Goal: Transaction & Acquisition: Purchase product/service

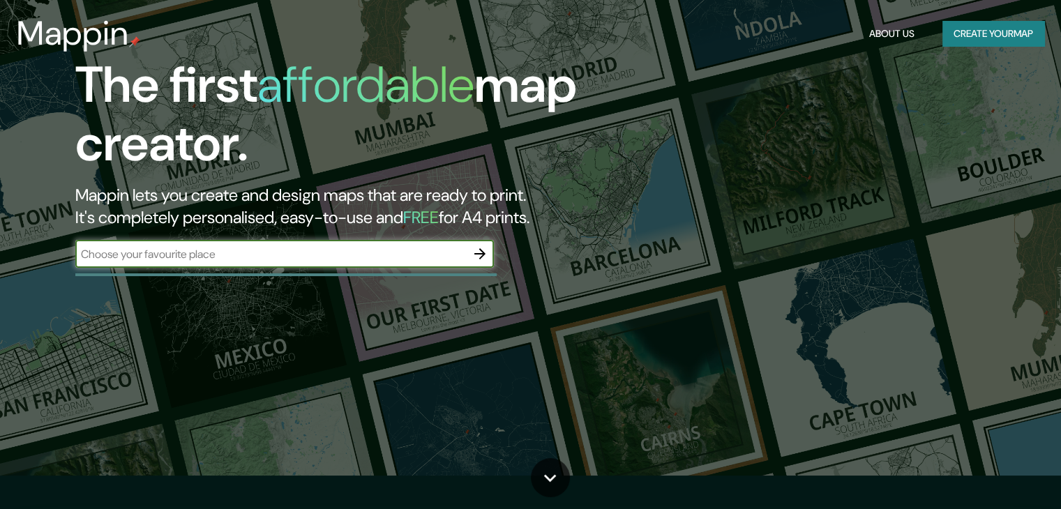
scroll to position [140, 0]
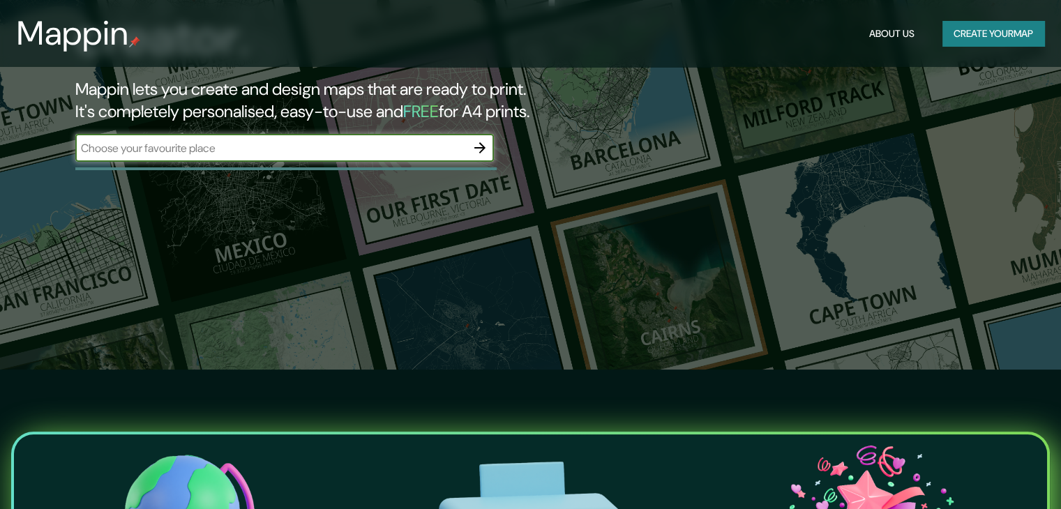
click at [378, 146] on input "text" at bounding box center [270, 148] width 391 height 16
type input "pachacamac"
click at [450, 145] on input "pachacamac" at bounding box center [270, 148] width 391 height 16
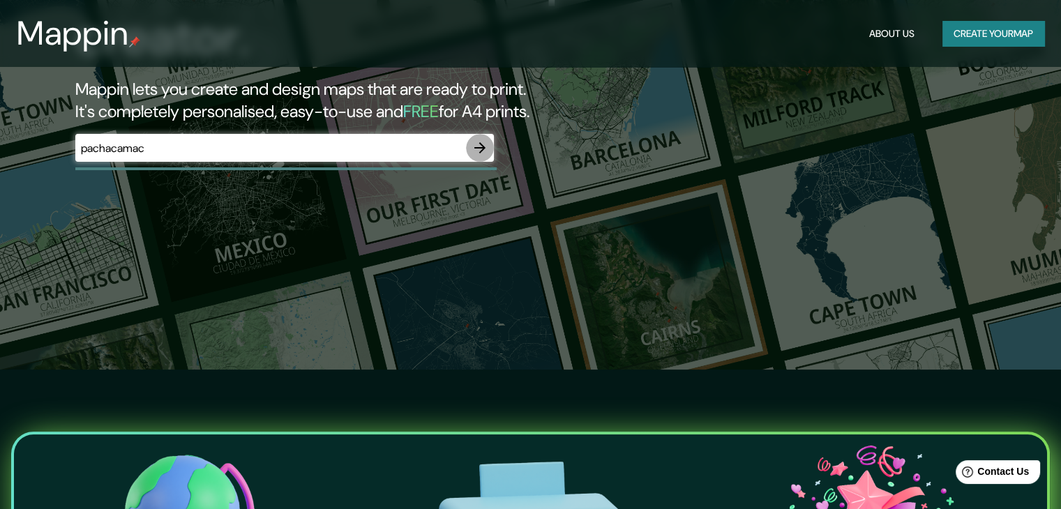
click at [475, 149] on icon "button" at bounding box center [480, 148] width 17 height 17
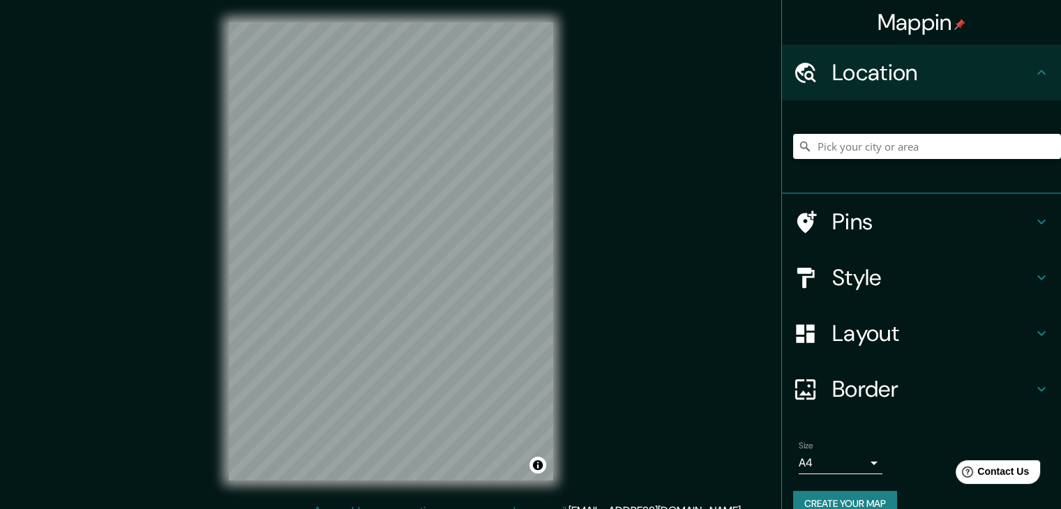
click at [569, 190] on div "© Mapbox © OpenStreetMap Improve this map" at bounding box center [390, 251] width 369 height 503
click at [220, 310] on div "© Mapbox © OpenStreetMap Improve this map" at bounding box center [390, 251] width 369 height 503
click at [608, 467] on div "Mappin Location Pins Style Layout Border Choose a border. Hint : you can make l…" at bounding box center [530, 262] width 1061 height 525
click at [220, 413] on div "© Mapbox © OpenStreetMap Improve this map" at bounding box center [390, 251] width 369 height 503
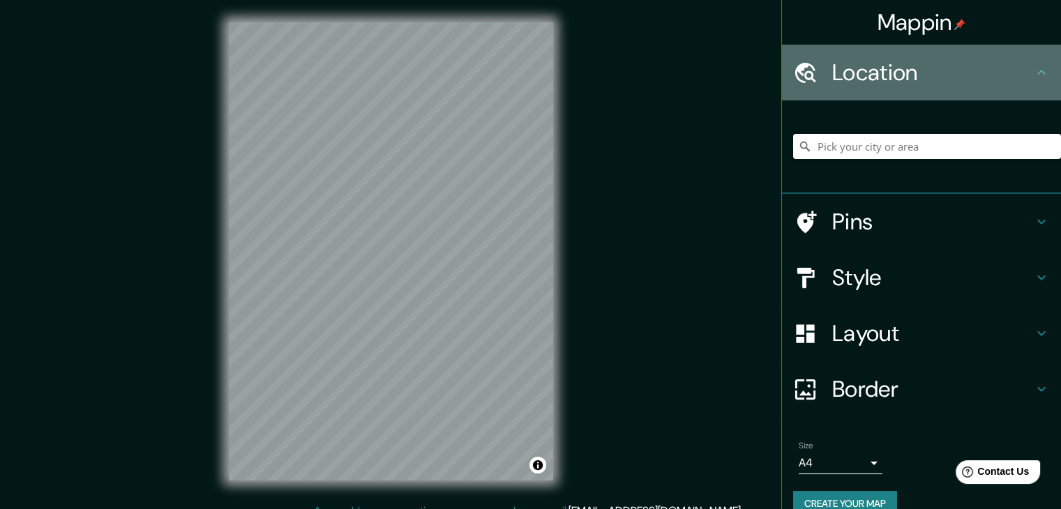
click at [1033, 79] on icon at bounding box center [1041, 72] width 17 height 17
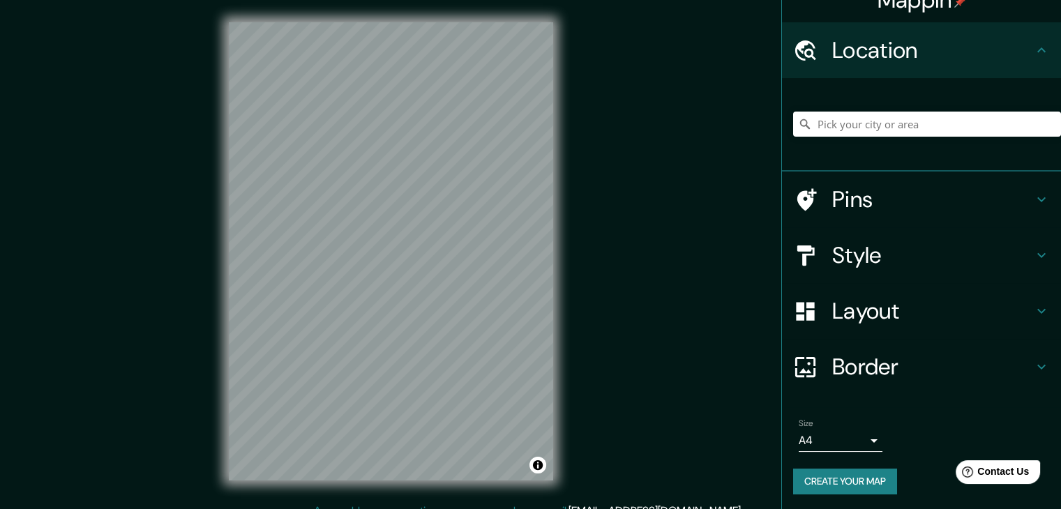
scroll to position [24, 0]
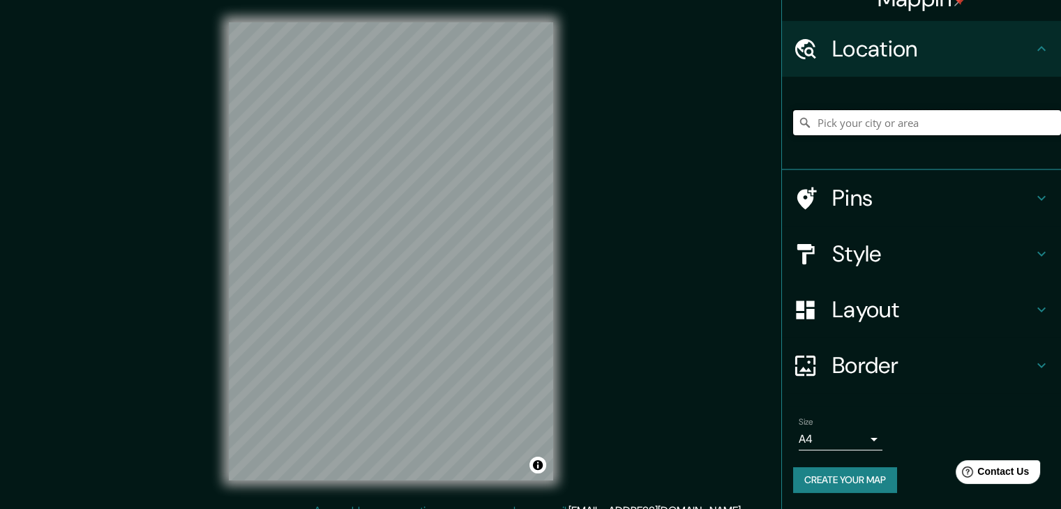
click at [908, 131] on input "Pick your city or area" at bounding box center [927, 122] width 268 height 25
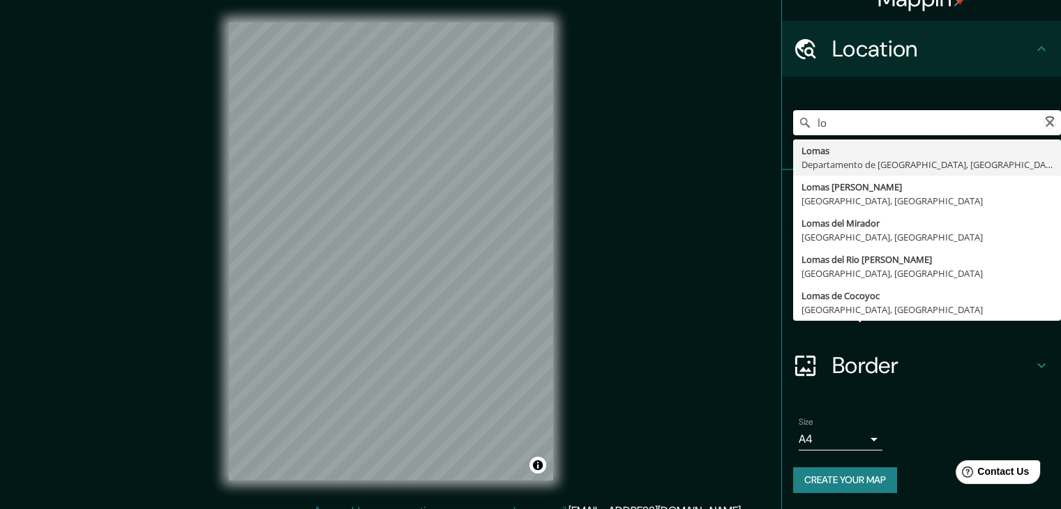
type input "l"
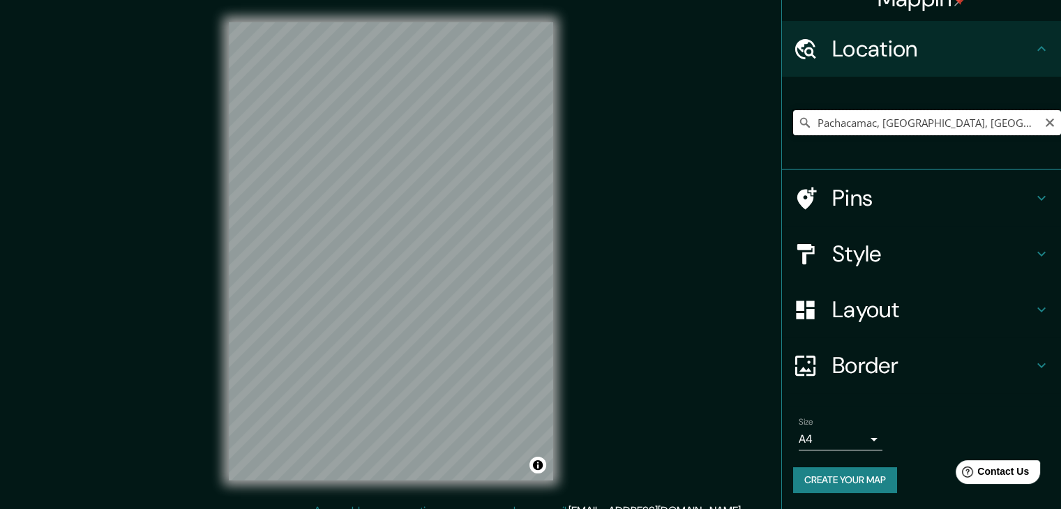
click at [985, 123] on input "Pachacamac, [GEOGRAPHIC_DATA], [GEOGRAPHIC_DATA], [GEOGRAPHIC_DATA]" at bounding box center [927, 122] width 268 height 25
drag, startPoint x: 1019, startPoint y: 127, endPoint x: 675, endPoint y: 124, distance: 343.9
click at [675, 124] on div "Mappin Location [GEOGRAPHIC_DATA], [GEOGRAPHIC_DATA], [GEOGRAPHIC_DATA], [GEOGR…" at bounding box center [530, 262] width 1061 height 525
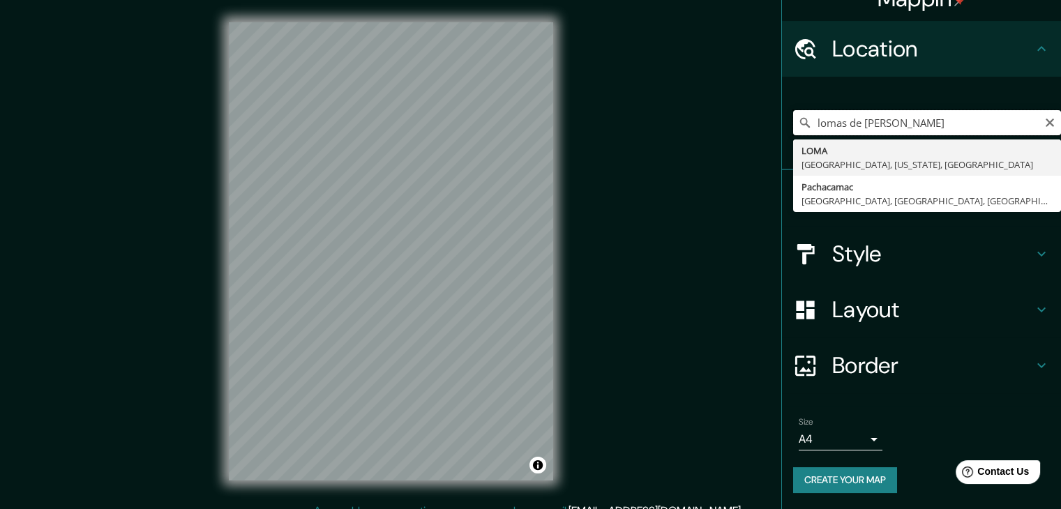
type input "lomas de [PERSON_NAME]"
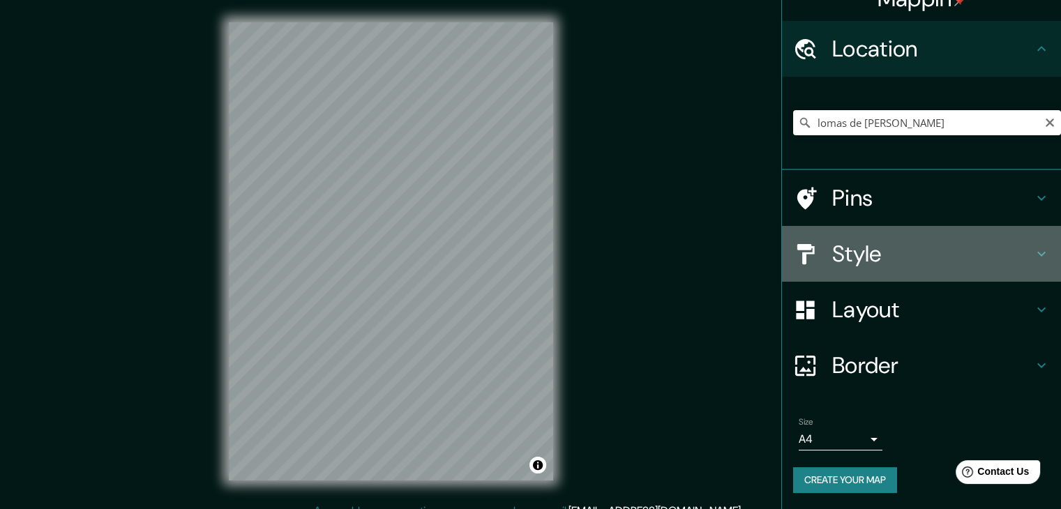
click at [1022, 243] on div "Style" at bounding box center [921, 254] width 279 height 56
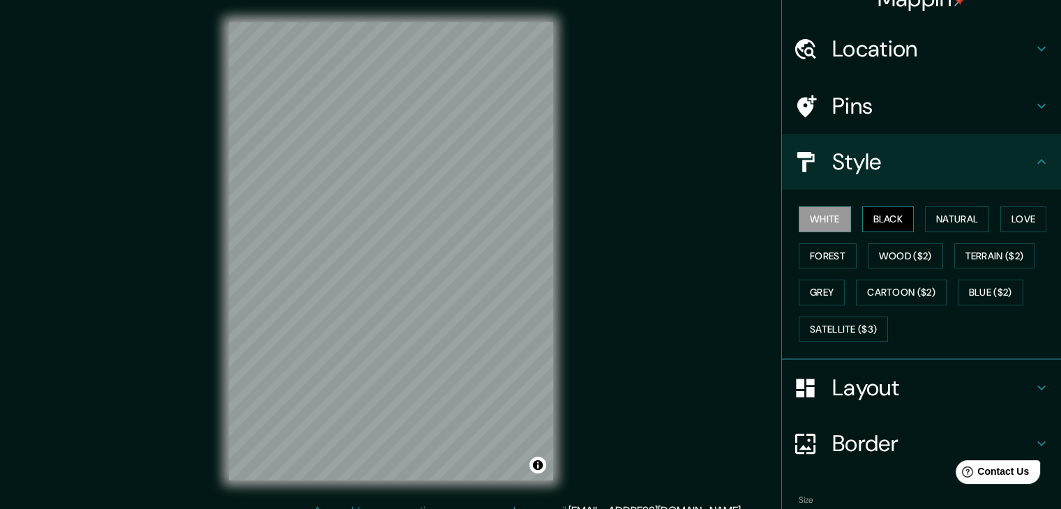
click at [894, 220] on button "Black" at bounding box center [888, 219] width 52 height 26
click at [938, 216] on button "Natural" at bounding box center [957, 219] width 64 height 26
drag, startPoint x: 539, startPoint y: 173, endPoint x: 483, endPoint y: 181, distance: 56.3
click at [528, 227] on div at bounding box center [533, 232] width 11 height 11
click at [483, 181] on div at bounding box center [486, 178] width 11 height 11
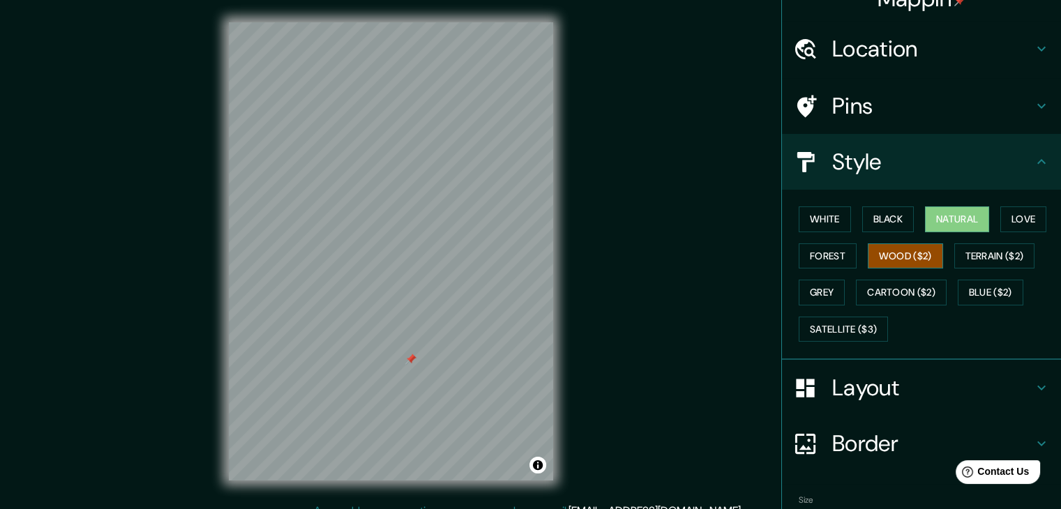
drag, startPoint x: 916, startPoint y: 250, endPoint x: 921, endPoint y: 262, distance: 12.8
click at [917, 250] on button "Wood ($2)" at bounding box center [905, 256] width 75 height 26
click at [822, 291] on button "Grey" at bounding box center [822, 293] width 46 height 26
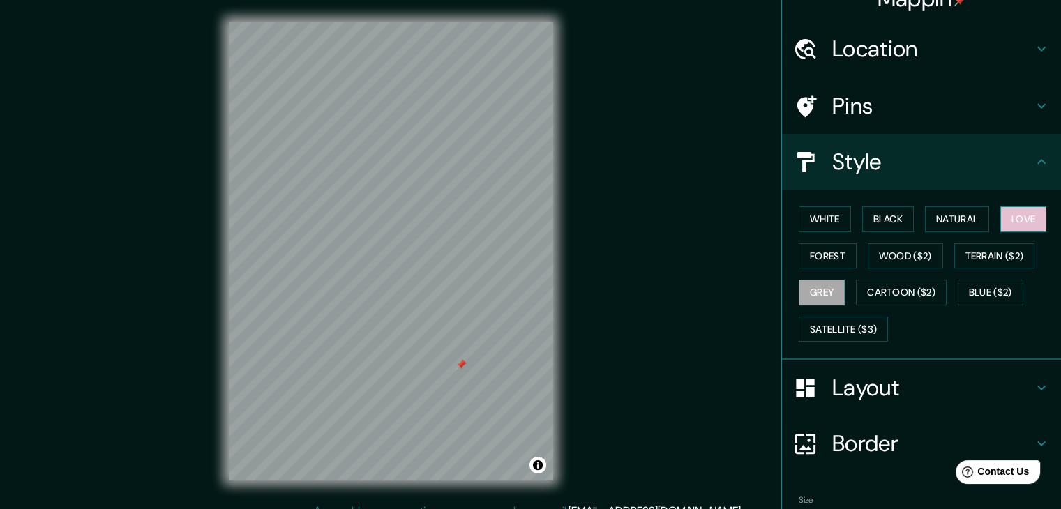
click at [1019, 216] on button "Love" at bounding box center [1023, 219] width 46 height 26
click at [910, 230] on div "White Black Natural Love Forest Wood ($2) Terrain ($2) Grey Cartoon ($2) Blue (…" at bounding box center [927, 274] width 268 height 147
click at [925, 221] on button "Natural" at bounding box center [957, 219] width 64 height 26
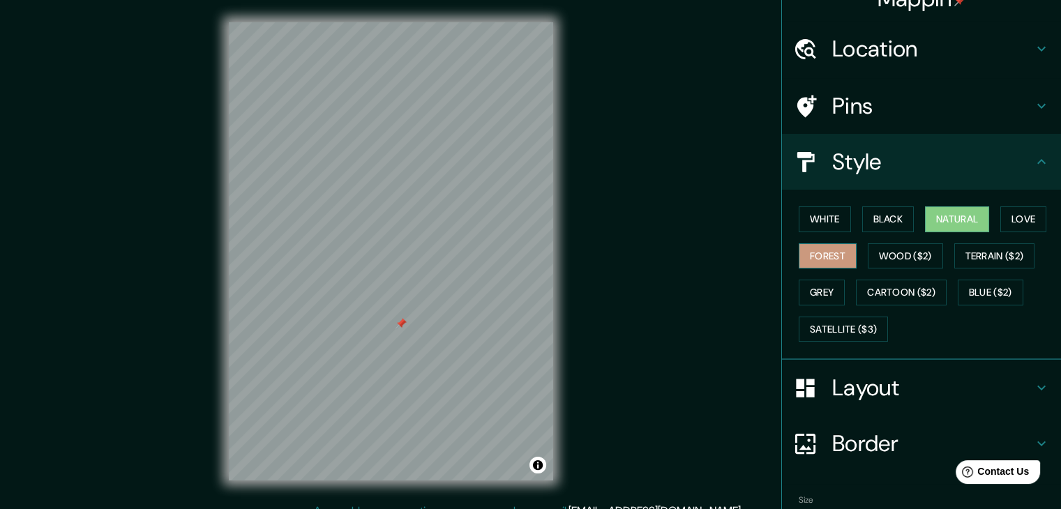
click at [820, 253] on button "Forest" at bounding box center [828, 256] width 58 height 26
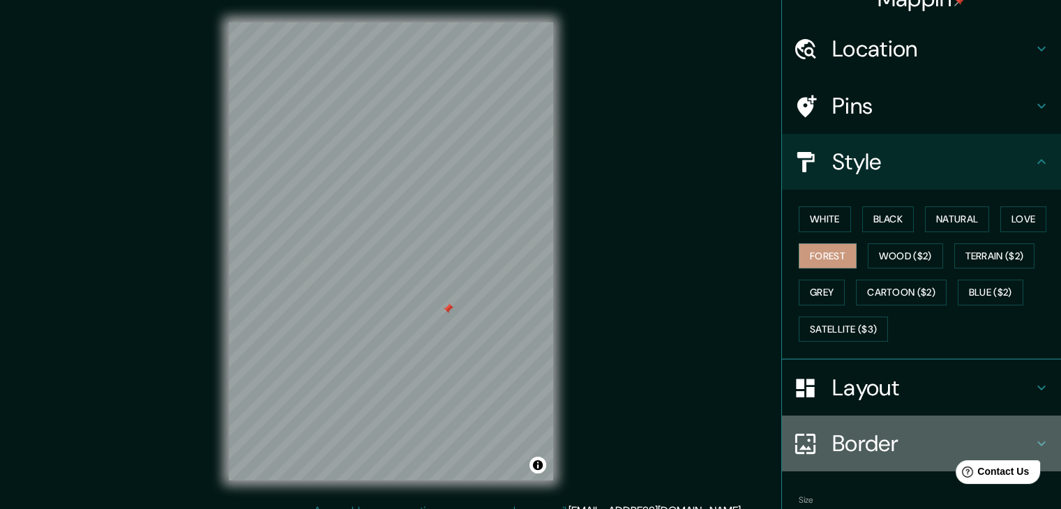
click at [932, 430] on h4 "Border" at bounding box center [932, 444] width 201 height 28
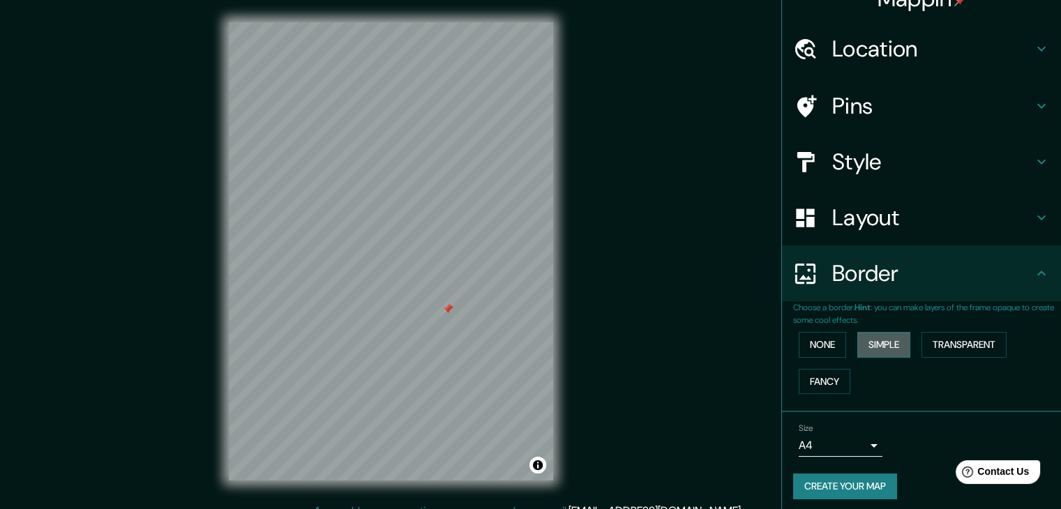
click at [890, 351] on button "Simple" at bounding box center [883, 345] width 53 height 26
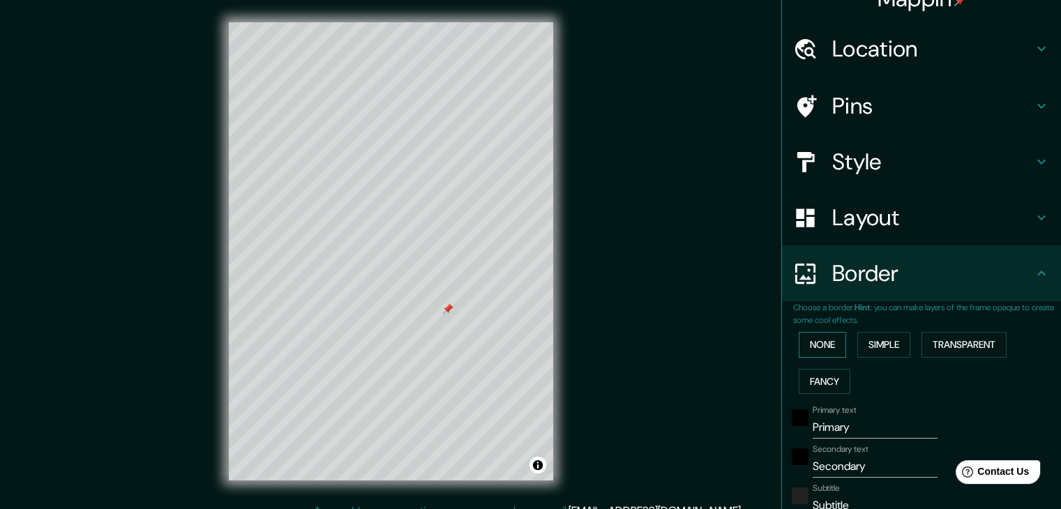
click at [822, 348] on button "None" at bounding box center [822, 345] width 47 height 26
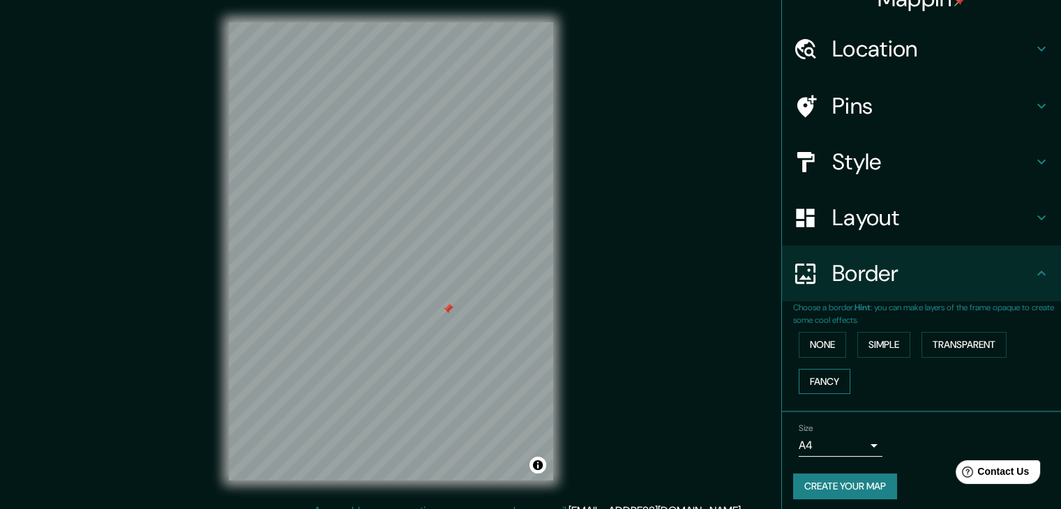
click at [820, 374] on button "Fancy" at bounding box center [825, 382] width 52 height 26
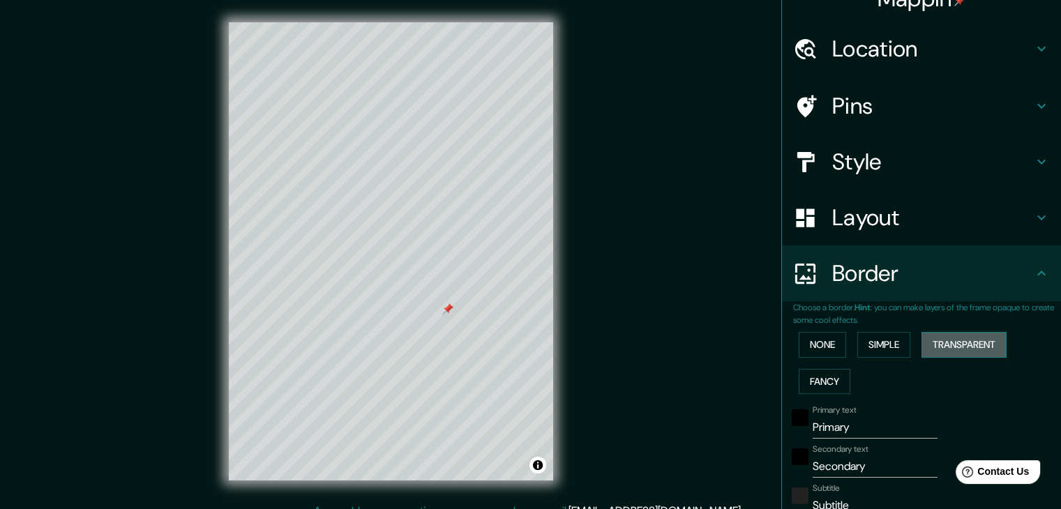
click at [945, 350] on button "Transparent" at bounding box center [964, 345] width 85 height 26
click at [818, 344] on button "None" at bounding box center [822, 345] width 47 height 26
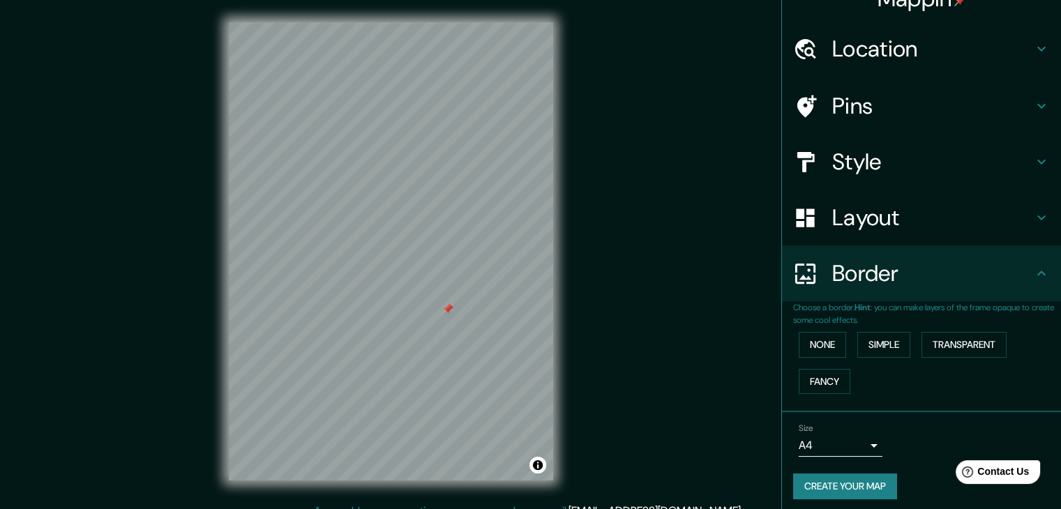
scroll to position [29, 0]
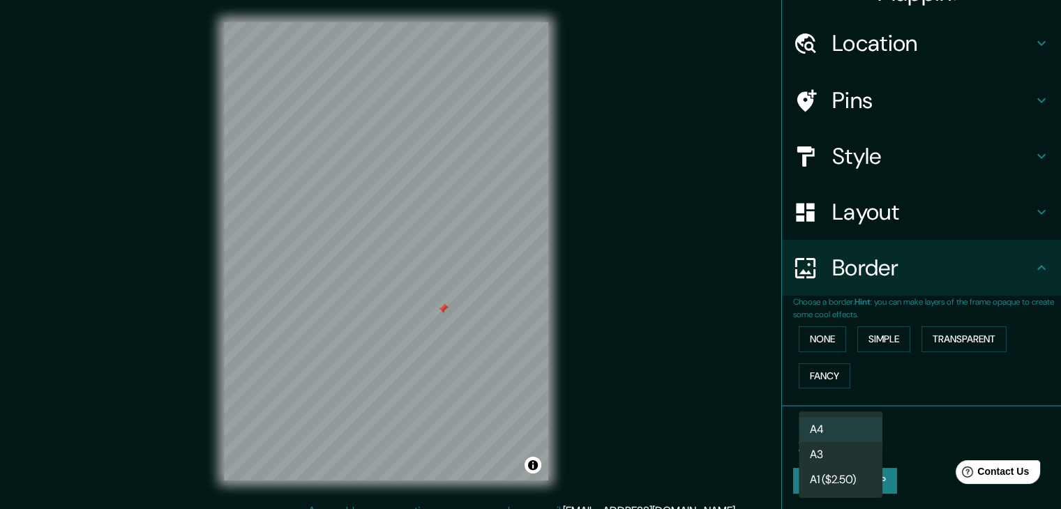
click at [862, 439] on body "Mappin Location [GEOGRAPHIC_DATA] [GEOGRAPHIC_DATA], [US_STATE], [GEOGRAPHIC_DA…" at bounding box center [530, 254] width 1061 height 509
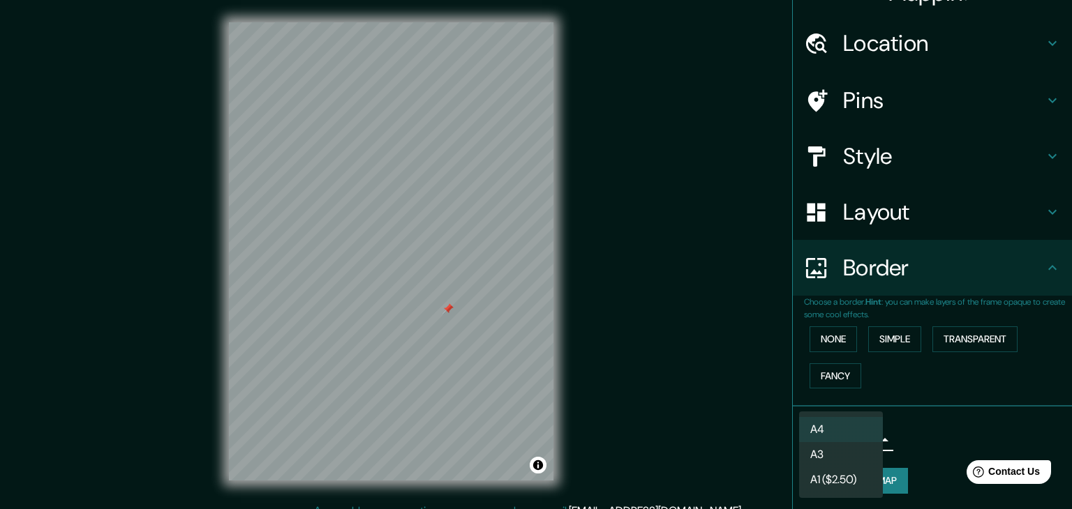
click at [855, 453] on li "A3" at bounding box center [841, 454] width 84 height 25
type input "a4"
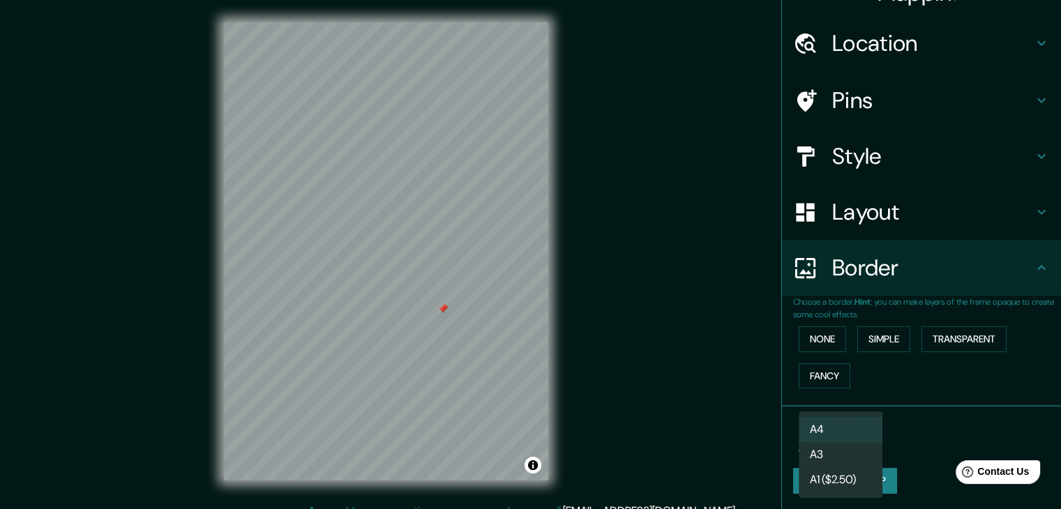
click at [855, 453] on li "A3" at bounding box center [841, 454] width 84 height 25
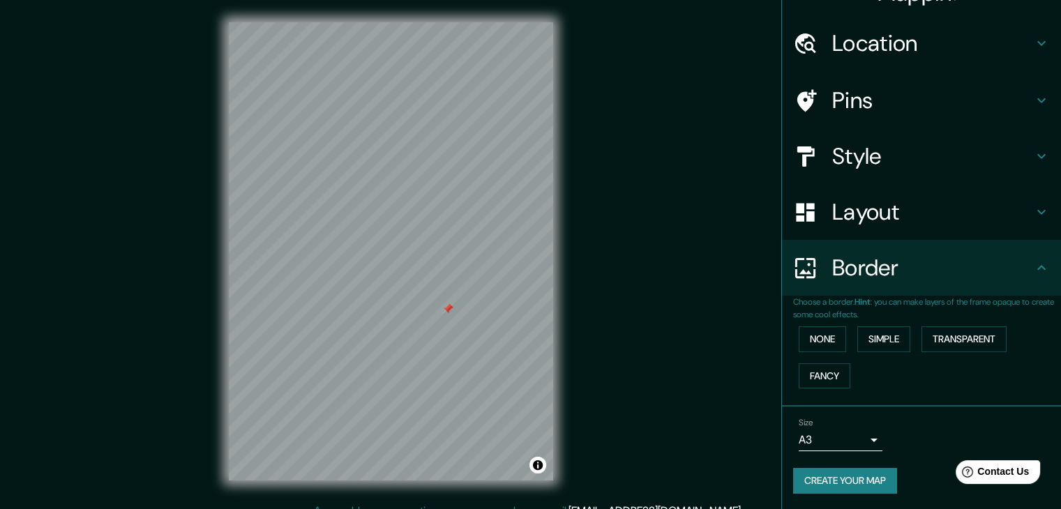
click at [834, 472] on button "Create your map" at bounding box center [845, 481] width 104 height 26
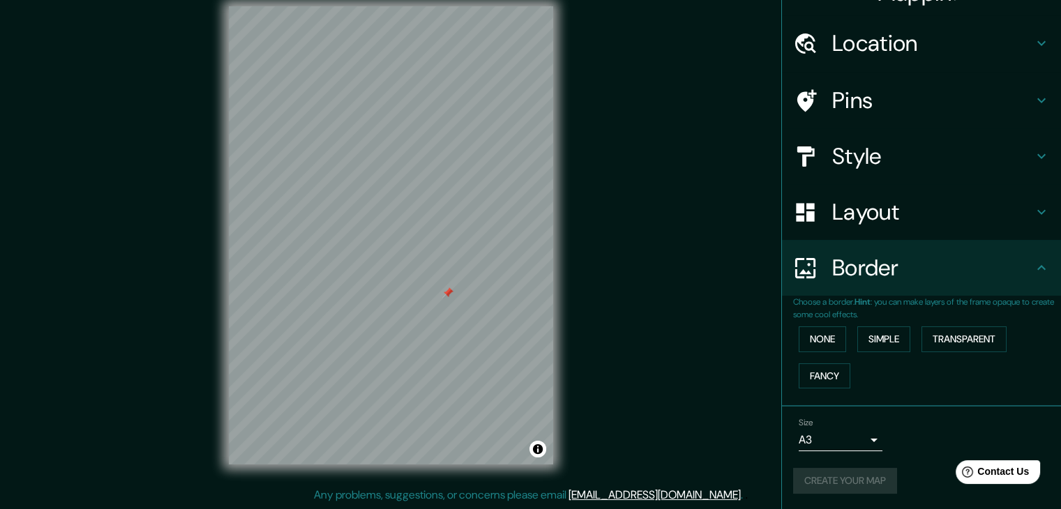
click at [822, 475] on div "Create your map" at bounding box center [921, 481] width 257 height 26
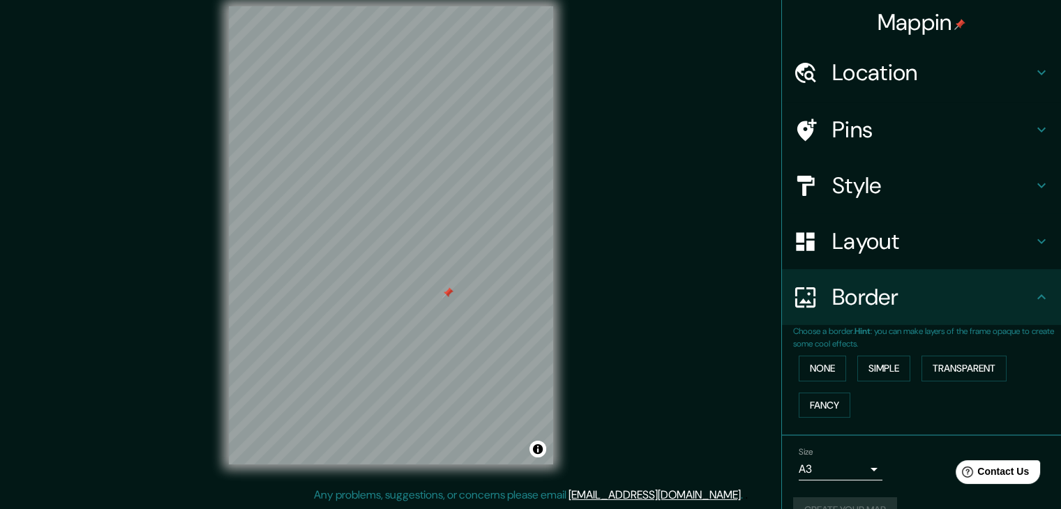
scroll to position [0, 0]
click at [910, 123] on h4 "Pins" at bounding box center [932, 130] width 201 height 28
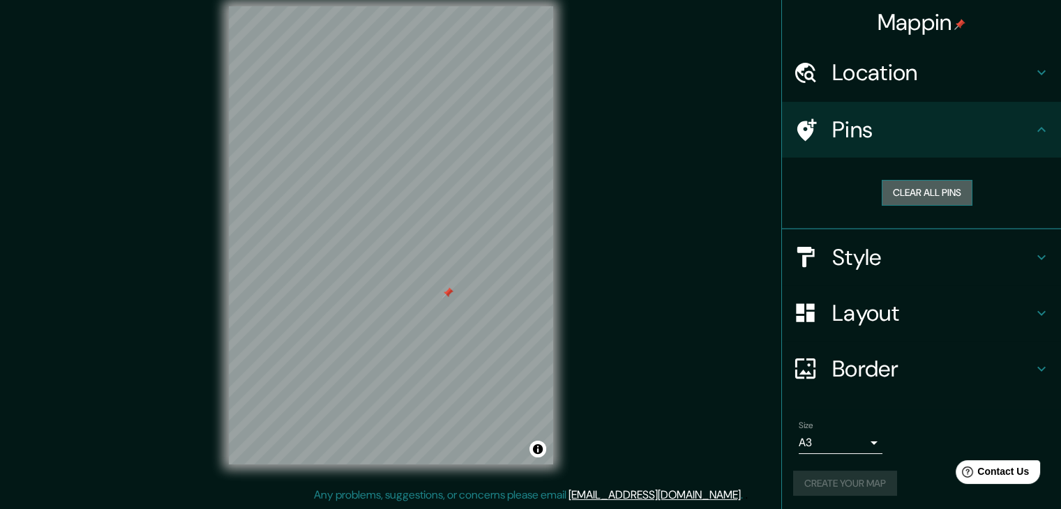
click at [945, 193] on button "Clear all pins" at bounding box center [927, 193] width 91 height 26
click at [907, 193] on button "Clear all pins" at bounding box center [927, 193] width 91 height 26
click at [873, 247] on h4 "Style" at bounding box center [932, 257] width 201 height 28
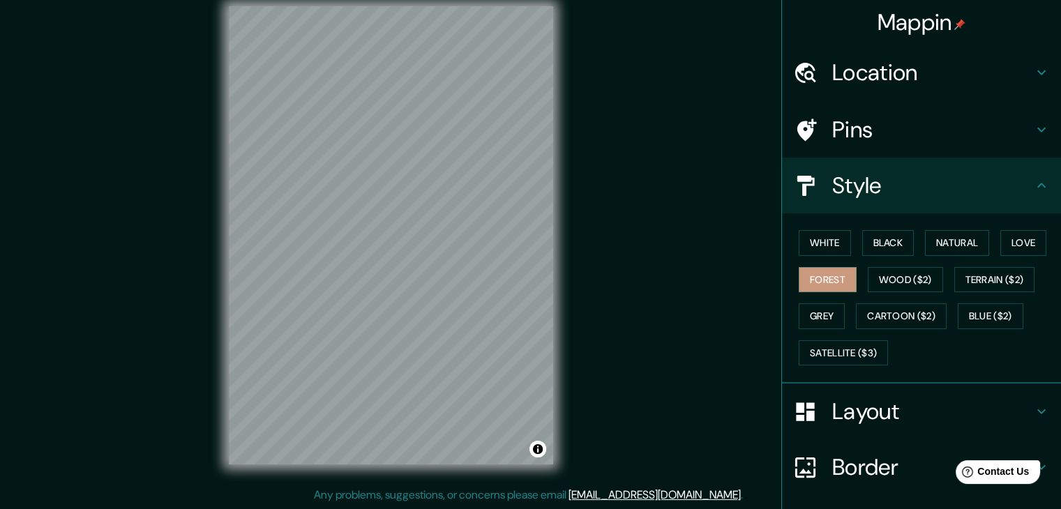
click at [907, 405] on h4 "Layout" at bounding box center [932, 412] width 201 height 28
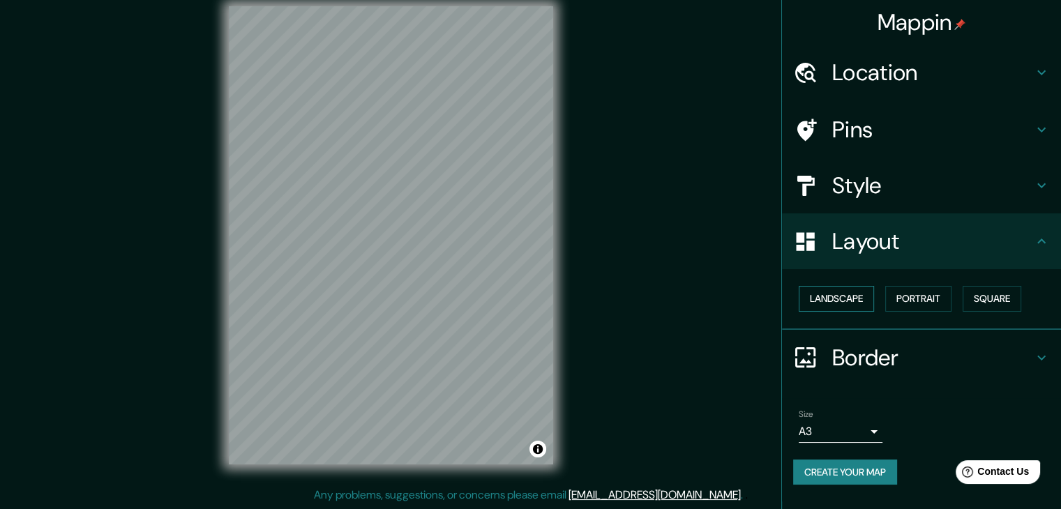
click at [866, 296] on button "Landscape" at bounding box center [836, 299] width 75 height 26
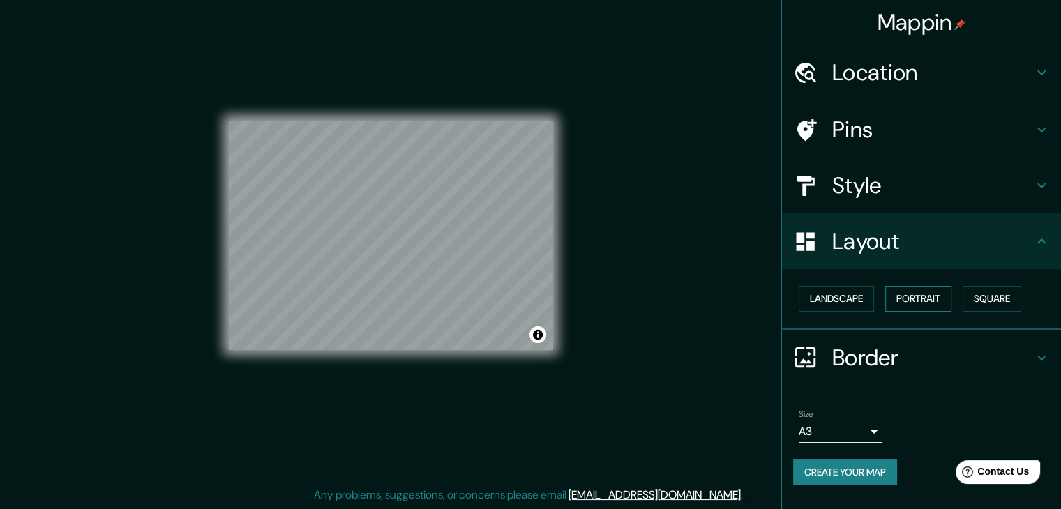
click at [891, 293] on button "Portrait" at bounding box center [918, 299] width 66 height 26
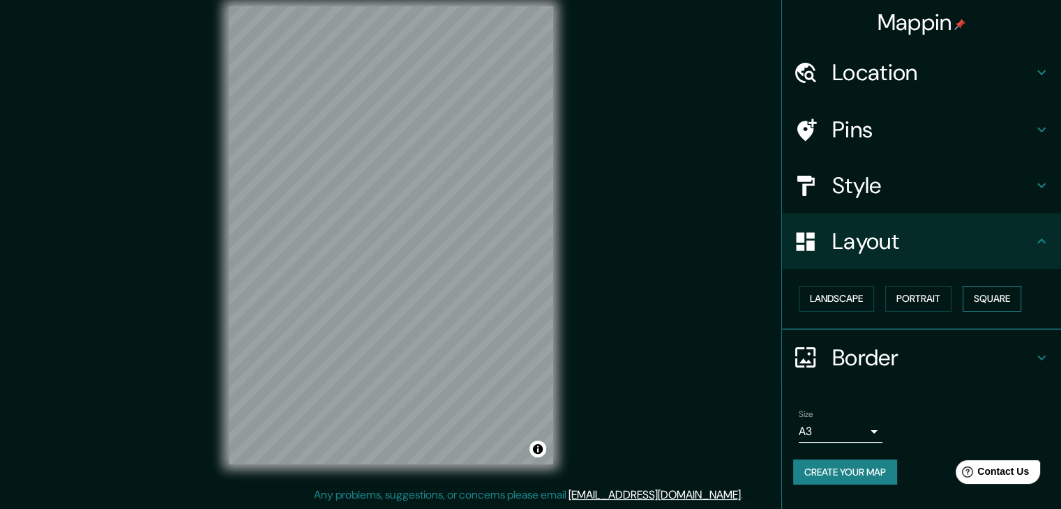
click at [974, 296] on button "Square" at bounding box center [992, 299] width 59 height 26
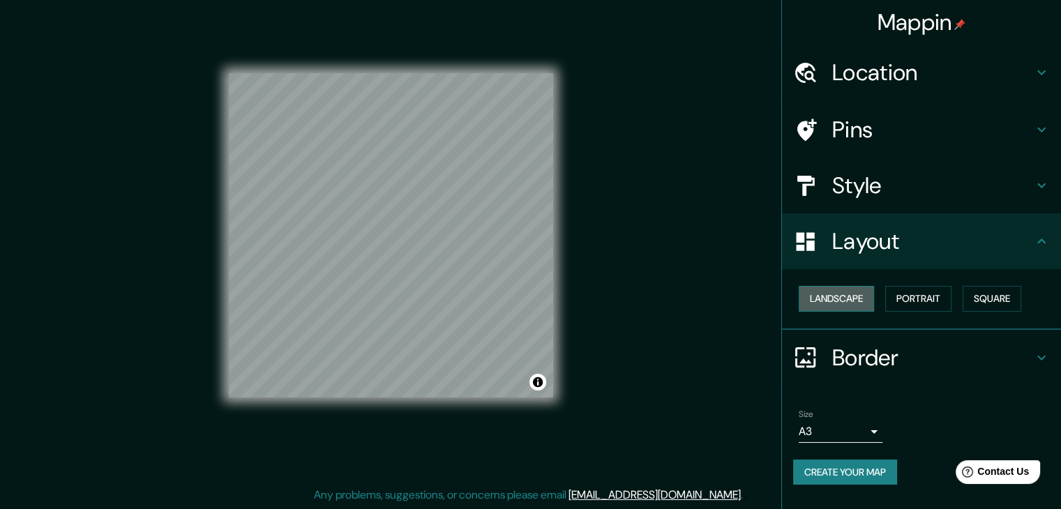
click at [868, 309] on button "Landscape" at bounding box center [836, 299] width 75 height 26
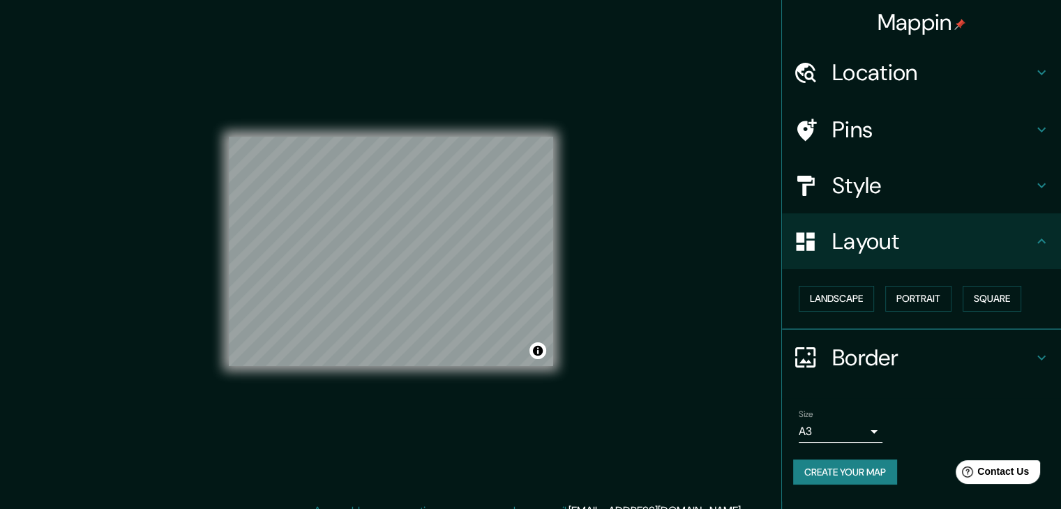
click at [923, 53] on div "Location" at bounding box center [921, 73] width 279 height 56
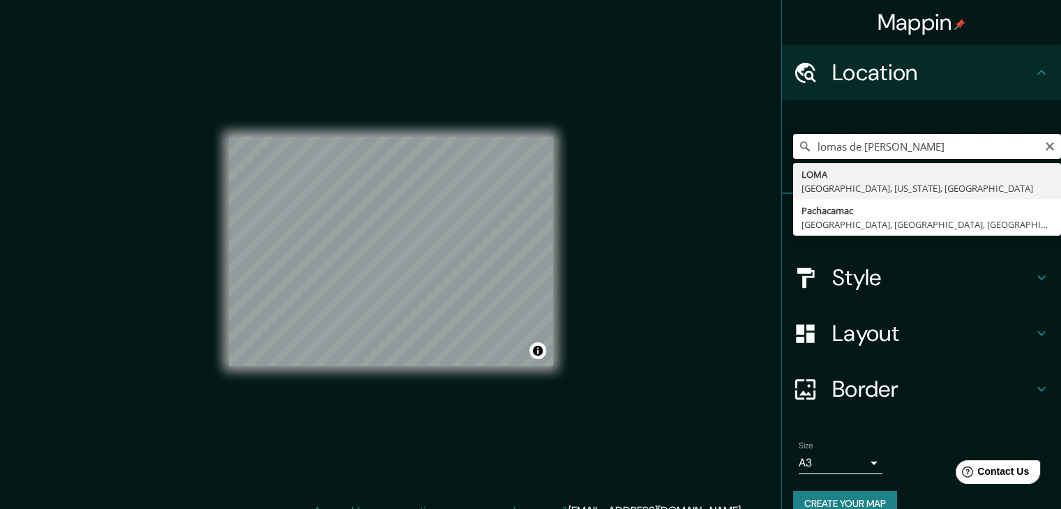
click at [920, 148] on input "lomas de [PERSON_NAME]" at bounding box center [927, 146] width 268 height 25
drag, startPoint x: 932, startPoint y: 143, endPoint x: 759, endPoint y: 167, distance: 174.7
click at [759, 167] on div "Mappin Location [GEOGRAPHIC_DATA] [GEOGRAPHIC_DATA], [US_STATE], [GEOGRAPHIC_DA…" at bounding box center [530, 262] width 1061 height 525
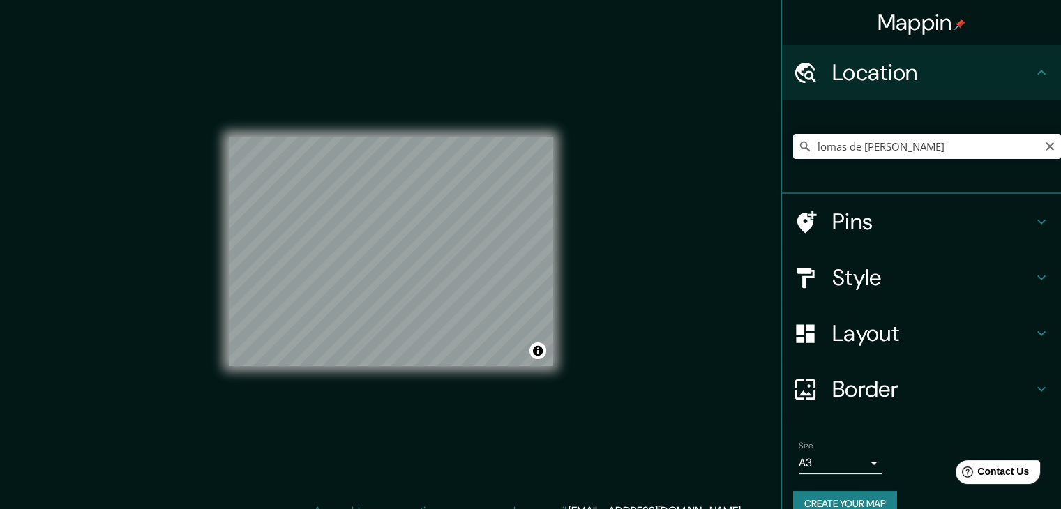
click at [964, 161] on div "lomas de [PERSON_NAME] [GEOGRAPHIC_DATA], [US_STATE], [GEOGRAPHIC_DATA] [GEOGRA…" at bounding box center [927, 147] width 268 height 70
click at [958, 153] on input "lomas de [PERSON_NAME]" at bounding box center [927, 146] width 268 height 25
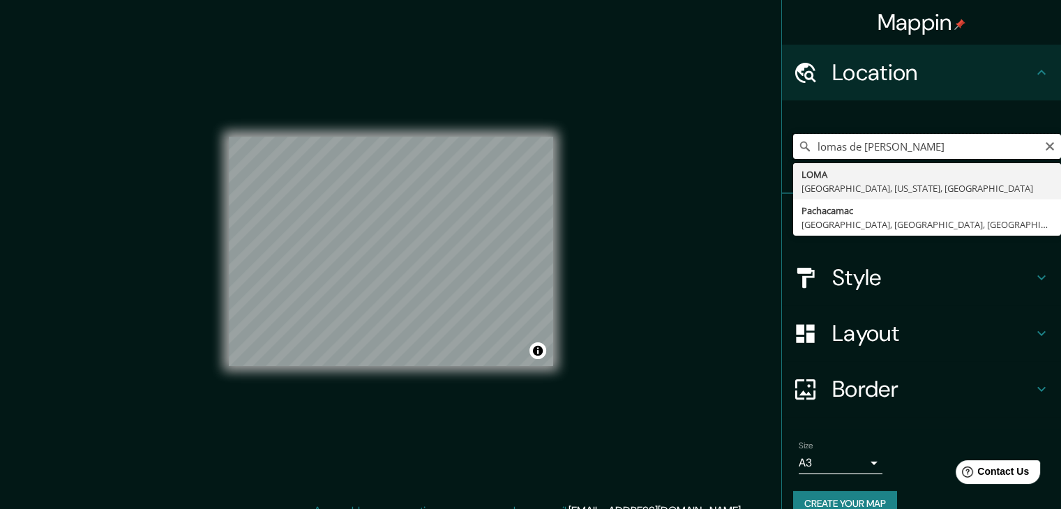
click at [958, 153] on input "lomas de [PERSON_NAME]" at bounding box center [927, 146] width 268 height 25
click at [957, 154] on input "lomas de [PERSON_NAME]" at bounding box center [927, 146] width 268 height 25
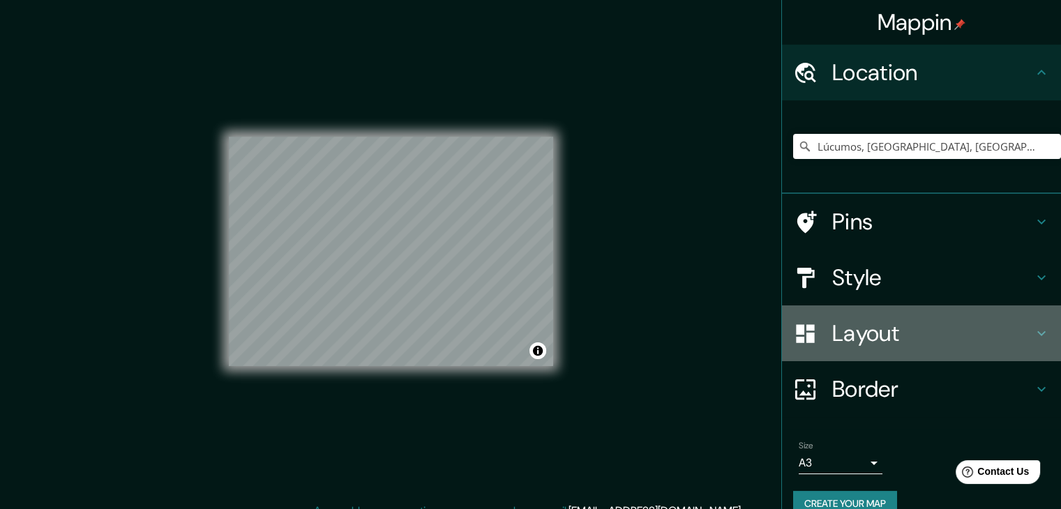
click at [977, 323] on h4 "Layout" at bounding box center [932, 334] width 201 height 28
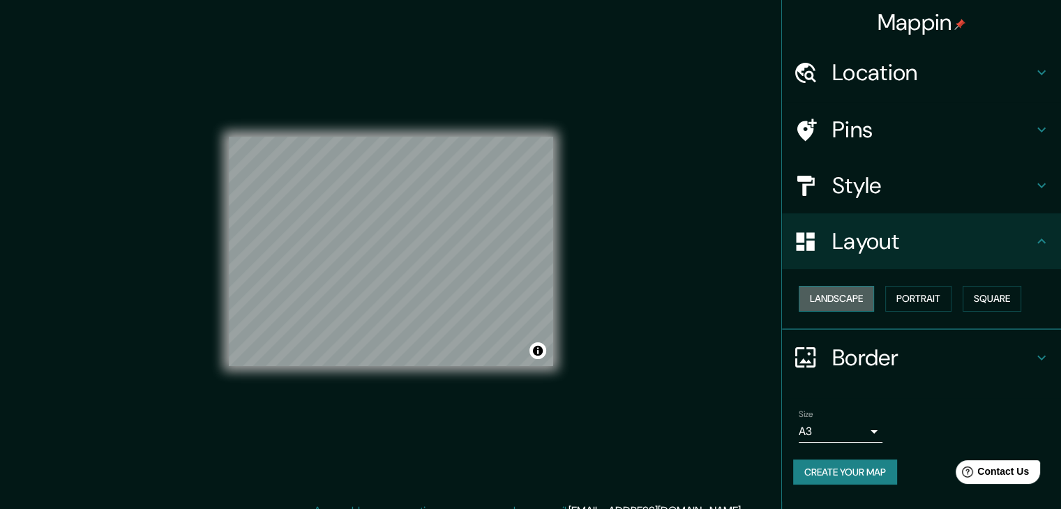
click at [805, 287] on button "Landscape" at bounding box center [836, 299] width 75 height 26
click at [939, 296] on button "Portrait" at bounding box center [918, 299] width 66 height 26
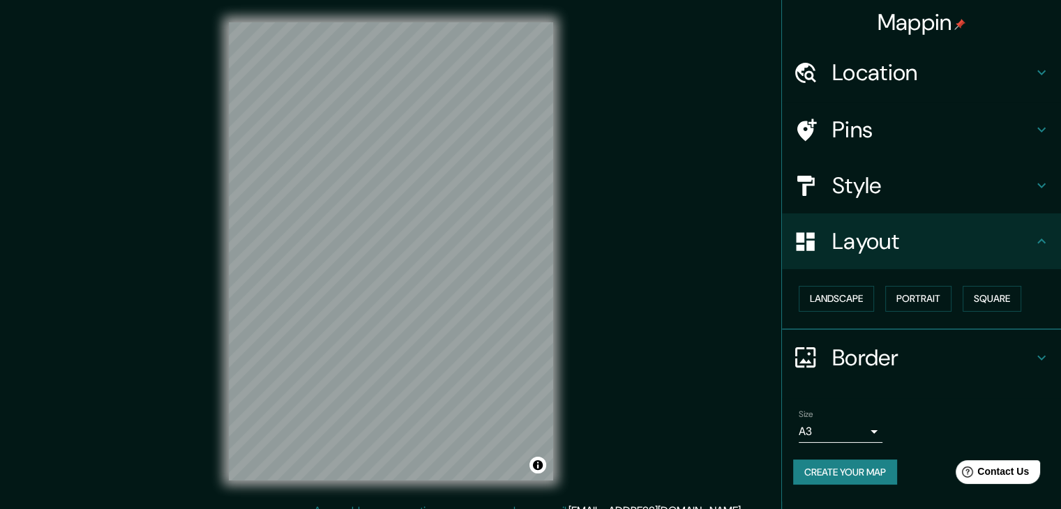
click at [82, 302] on div "Mappin Location [GEOGRAPHIC_DATA], [GEOGRAPHIC_DATA], [GEOGRAPHIC_DATA], [GEOGR…" at bounding box center [530, 262] width 1061 height 525
click at [135, 311] on div "Mappin Location [GEOGRAPHIC_DATA], [GEOGRAPHIC_DATA], [GEOGRAPHIC_DATA], [GEOGR…" at bounding box center [530, 262] width 1061 height 525
drag, startPoint x: 368, startPoint y: 288, endPoint x: 384, endPoint y: 313, distance: 29.8
click at [389, 312] on div at bounding box center [394, 306] width 11 height 11
click at [915, 74] on h4 "Location" at bounding box center [932, 73] width 201 height 28
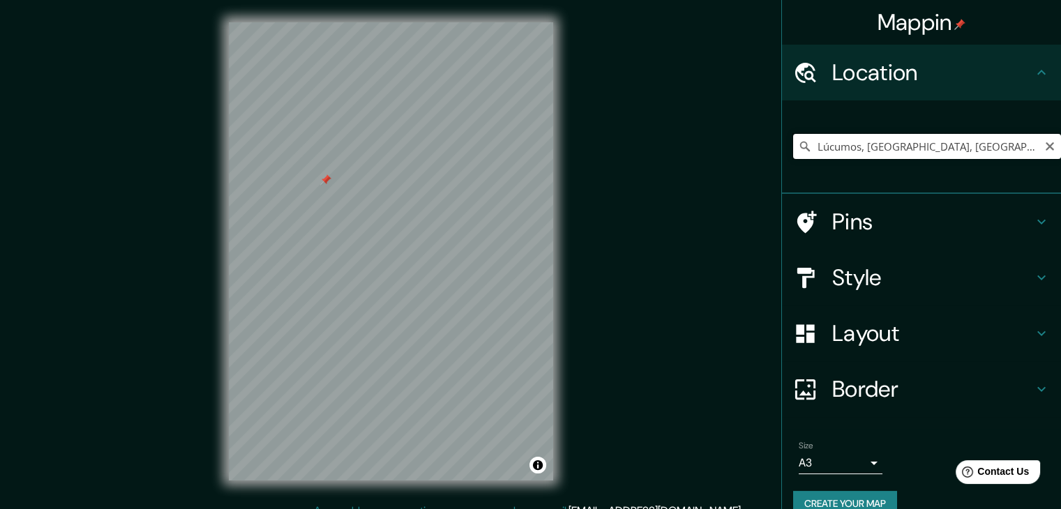
click at [897, 146] on input "Lúcumos, [GEOGRAPHIC_DATA], [GEOGRAPHIC_DATA], [GEOGRAPHIC_DATA]" at bounding box center [927, 146] width 268 height 25
click at [582, 370] on div "Mappin Location [GEOGRAPHIC_DATA], [GEOGRAPHIC_DATA], [GEOGRAPHIC_DATA], [GEOGR…" at bounding box center [530, 262] width 1061 height 525
click at [408, 509] on html "Mappin Location [GEOGRAPHIC_DATA], [GEOGRAPHIC_DATA], [GEOGRAPHIC_DATA], [GEOGR…" at bounding box center [530, 254] width 1061 height 509
click at [484, 507] on div "Mappin Location [GEOGRAPHIC_DATA], [GEOGRAPHIC_DATA], [GEOGRAPHIC_DATA], [GEOGR…" at bounding box center [530, 262] width 1061 height 525
click at [942, 155] on input "Lúcumos, [GEOGRAPHIC_DATA], [GEOGRAPHIC_DATA], [GEOGRAPHIC_DATA]" at bounding box center [927, 146] width 268 height 25
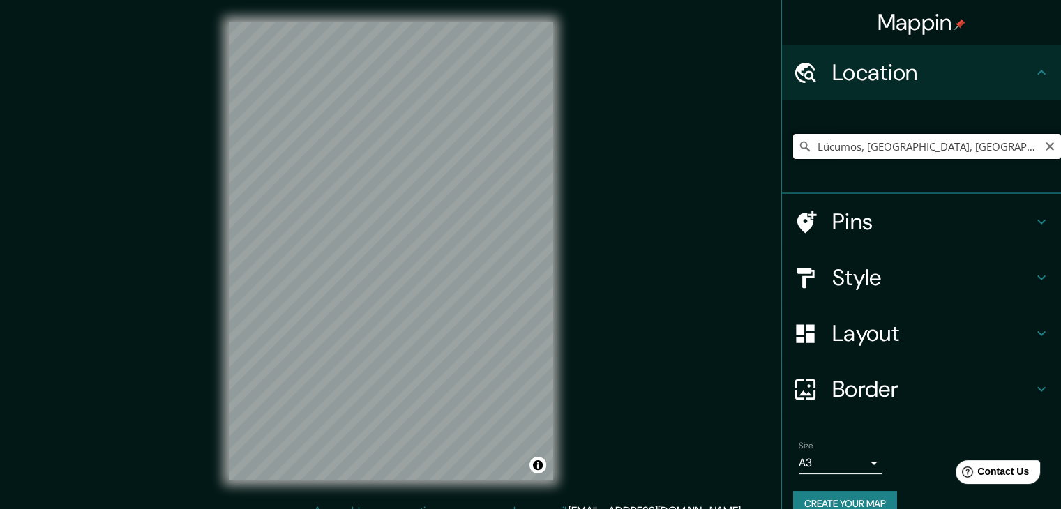
click at [882, 141] on input "Lúcumos, [GEOGRAPHIC_DATA], [GEOGRAPHIC_DATA], [GEOGRAPHIC_DATA]" at bounding box center [927, 146] width 268 height 25
click at [882, 142] on input "Lúcumos, [GEOGRAPHIC_DATA], [GEOGRAPHIC_DATA], [GEOGRAPHIC_DATA]" at bounding box center [927, 146] width 268 height 25
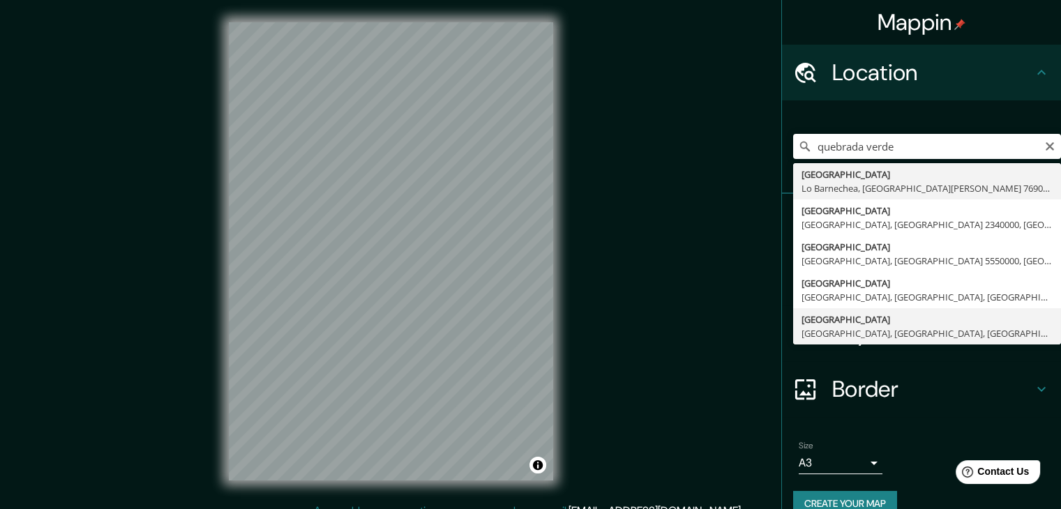
type input "[GEOGRAPHIC_DATA], [GEOGRAPHIC_DATA], [GEOGRAPHIC_DATA], [GEOGRAPHIC_DATA]"
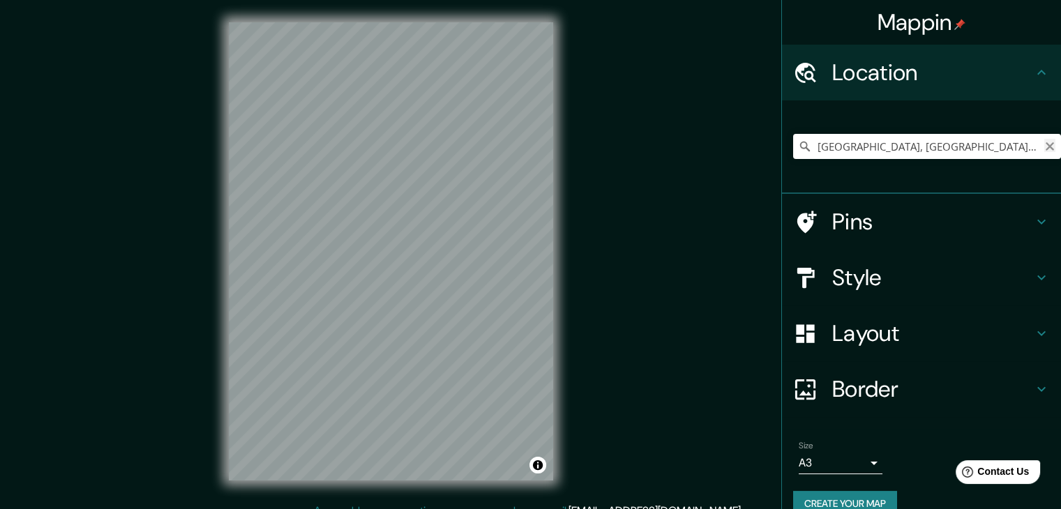
click at [1044, 144] on icon "Clear" at bounding box center [1049, 146] width 11 height 11
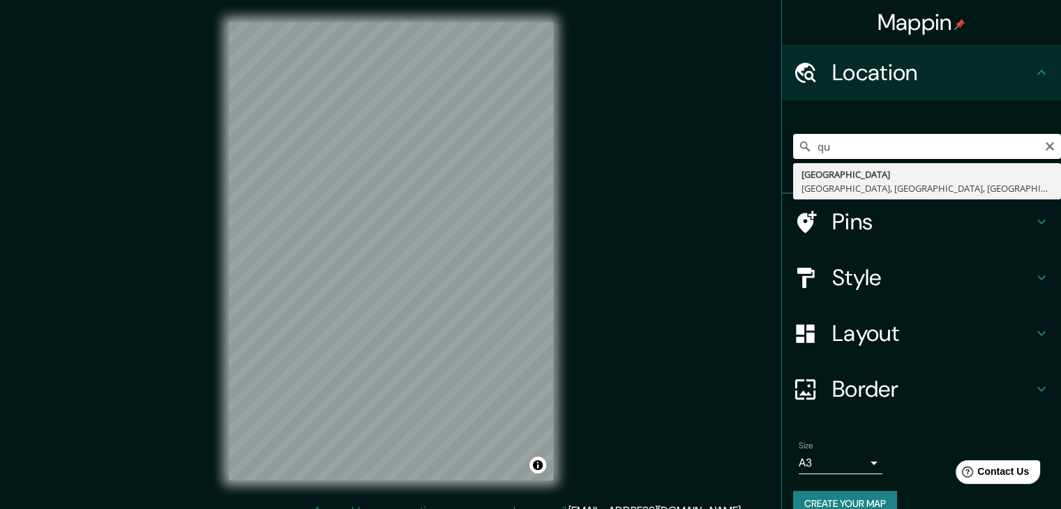
type input "q"
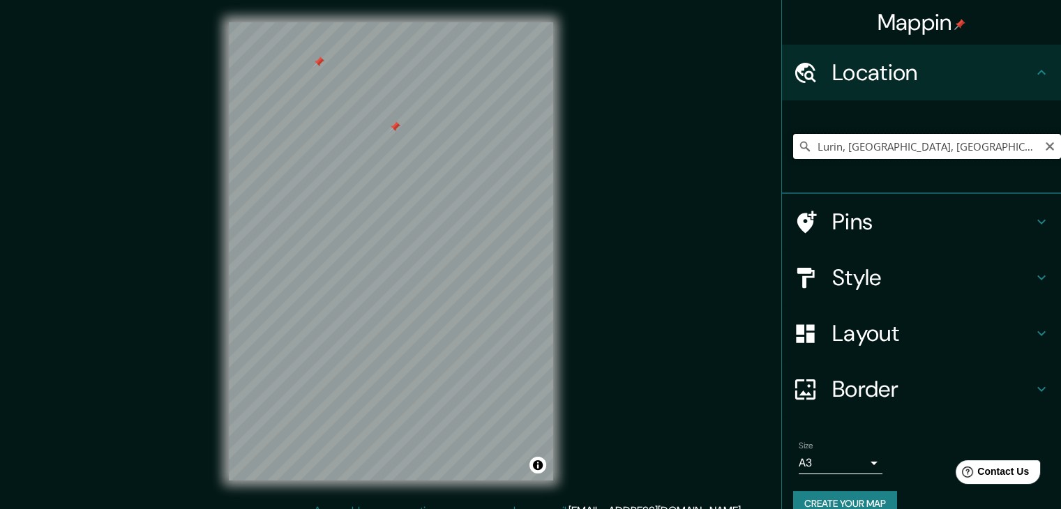
click at [924, 136] on input "Lurin, [GEOGRAPHIC_DATA], [GEOGRAPHIC_DATA], [GEOGRAPHIC_DATA]" at bounding box center [927, 146] width 268 height 25
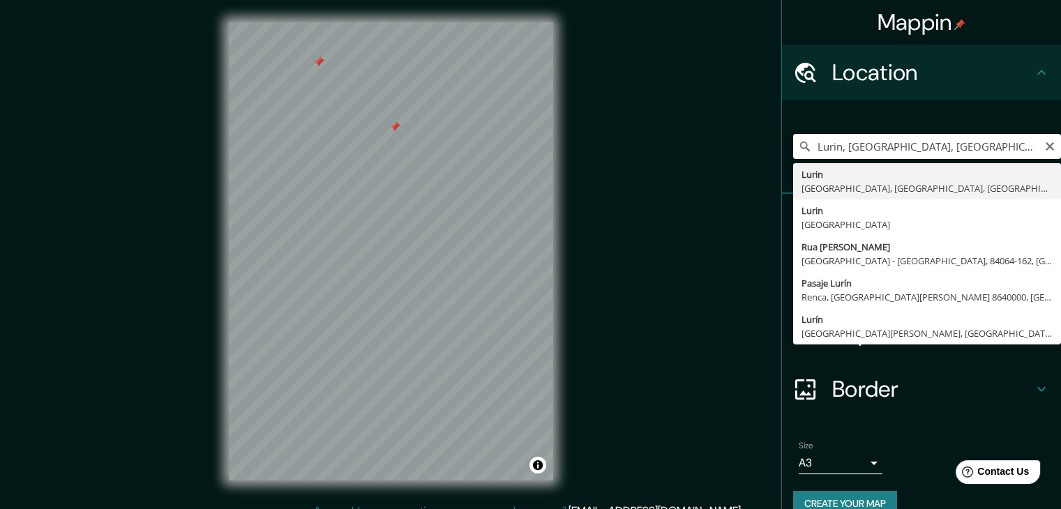
click at [924, 136] on input "Lurin, [GEOGRAPHIC_DATA], [GEOGRAPHIC_DATA], [GEOGRAPHIC_DATA]" at bounding box center [927, 146] width 268 height 25
type input "Pachacamac, [GEOGRAPHIC_DATA], [GEOGRAPHIC_DATA], [GEOGRAPHIC_DATA]"
